Goal: Task Accomplishment & Management: Manage account settings

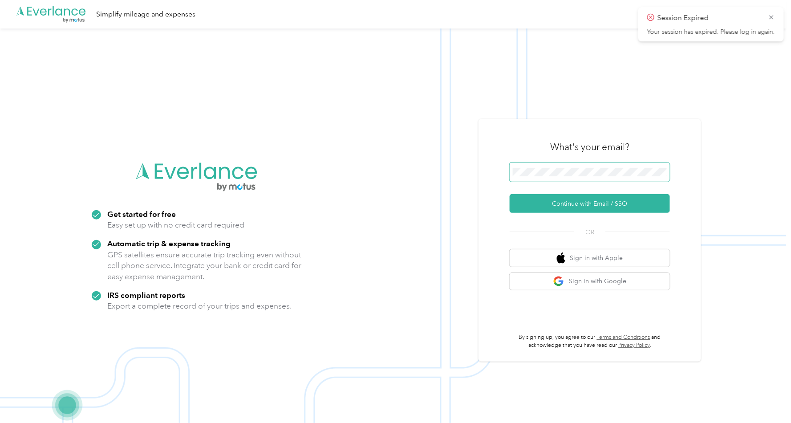
click at [577, 167] on span at bounding box center [590, 172] width 160 height 19
click at [562, 181] on span at bounding box center [590, 172] width 160 height 19
click at [561, 212] on button "Continue with Email / SSO" at bounding box center [590, 203] width 160 height 19
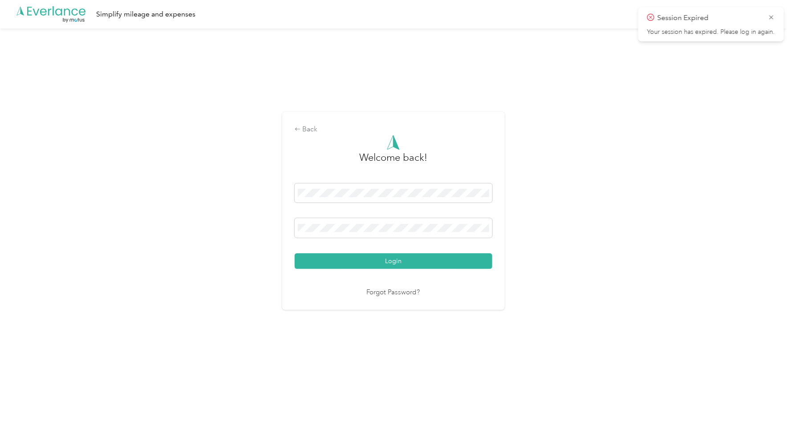
click at [395, 261] on button "Login" at bounding box center [394, 261] width 198 height 16
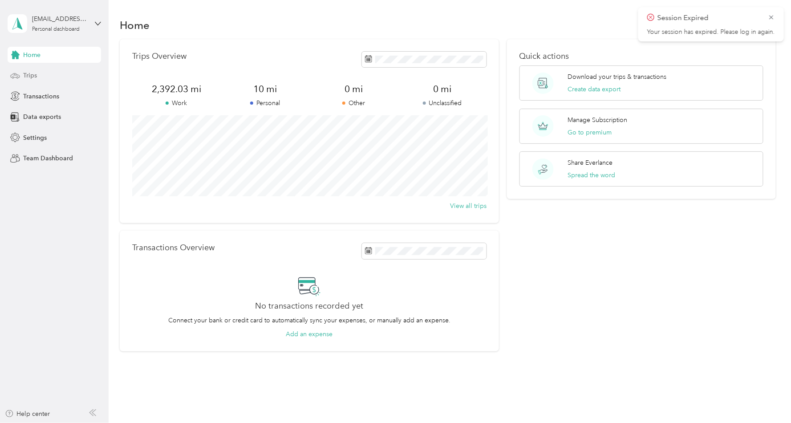
click at [46, 72] on div "Trips" at bounding box center [55, 76] width 94 height 16
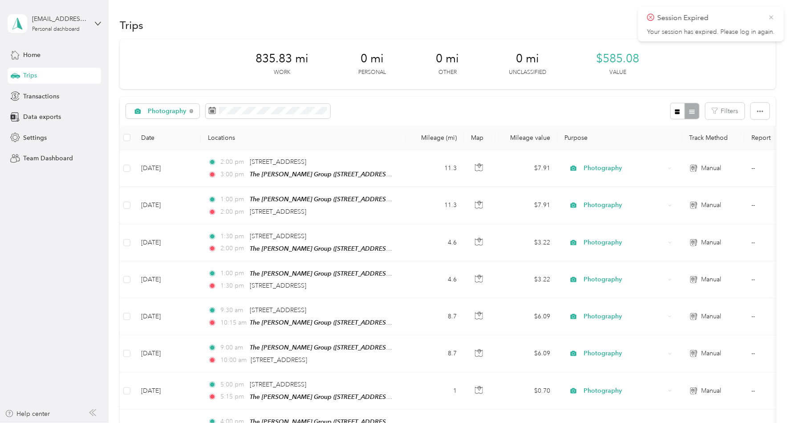
click at [770, 16] on icon at bounding box center [771, 17] width 7 height 8
click at [761, 111] on icon "button" at bounding box center [761, 111] width 6 height 6
click at [759, 139] on span "Export" at bounding box center [750, 142] width 19 height 8
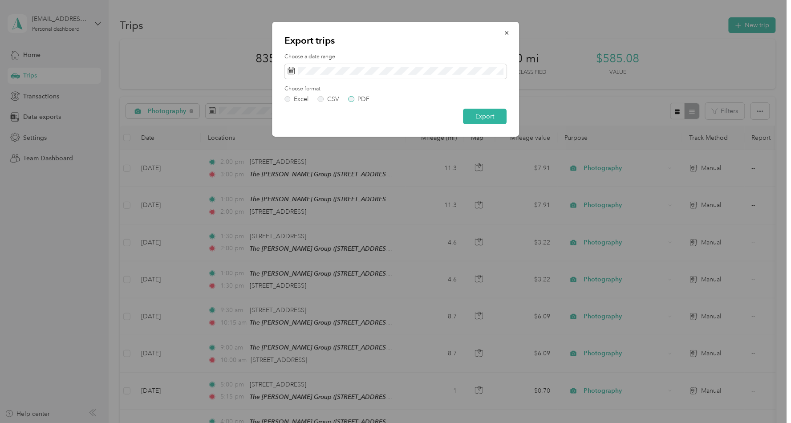
click at [354, 99] on label "PDF" at bounding box center [359, 99] width 21 height 6
click at [489, 118] on button "Export" at bounding box center [485, 117] width 44 height 16
